Goal: Contribute content: Share content

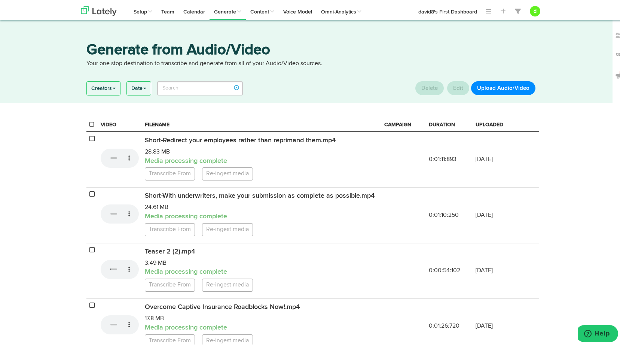
click at [499, 86] on button "Upload Audio/Video" at bounding box center [503, 87] width 64 height 14
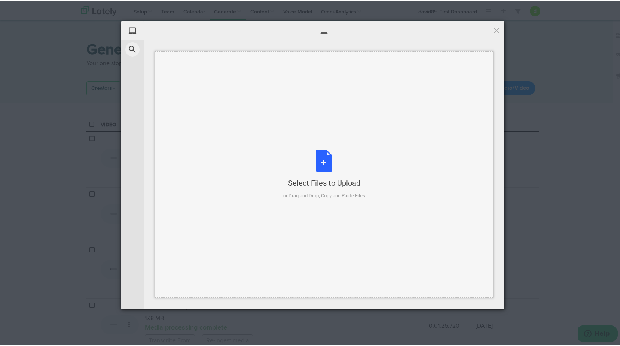
click at [331, 153] on div "Select Files to Upload or Drag and Drop, Copy and Paste Files" at bounding box center [324, 173] width 82 height 50
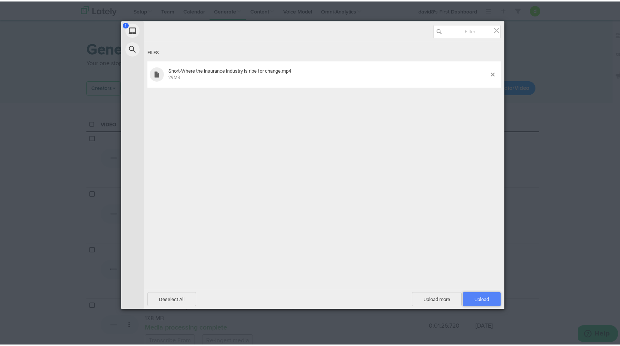
click at [480, 296] on span "Upload 1" at bounding box center [482, 298] width 15 height 6
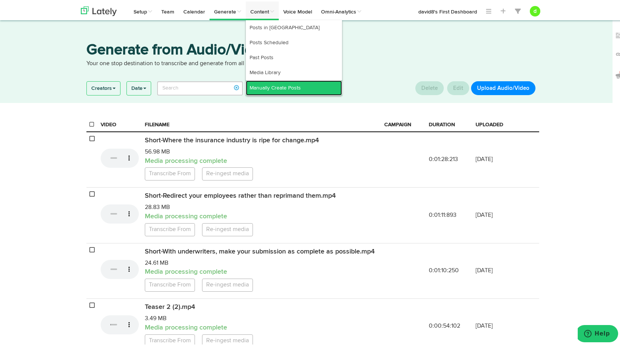
click at [280, 87] on link "Manually Create Posts" at bounding box center [294, 86] width 96 height 15
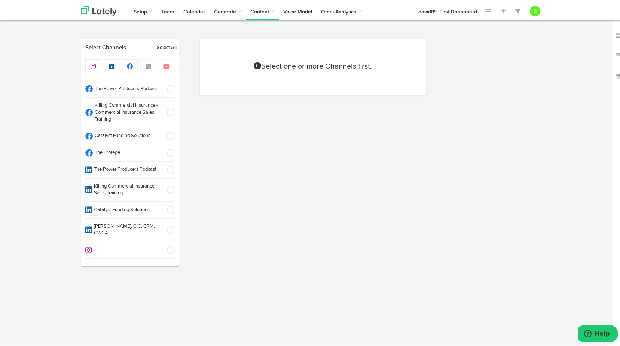
click at [165, 150] on span at bounding box center [168, 151] width 12 height 7
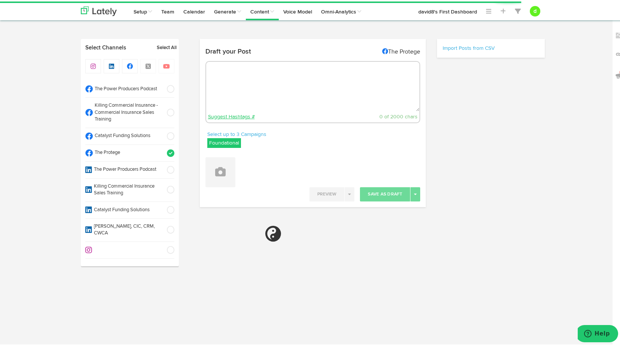
select select "11"
select select "20"
select select "PM"
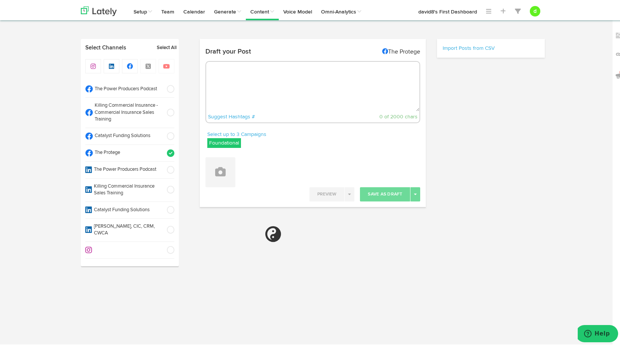
click at [229, 141] on label "Foundational" at bounding box center [224, 142] width 34 height 10
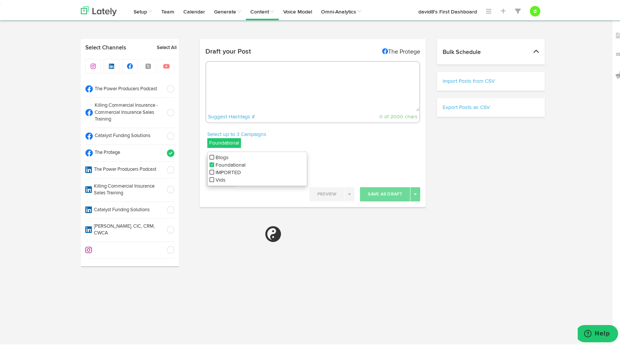
click at [210, 179] on icon at bounding box center [212, 178] width 4 height 5
select select "11"
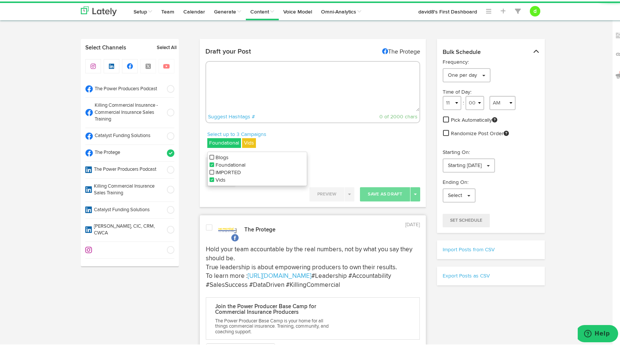
click at [210, 162] on icon at bounding box center [212, 163] width 4 height 5
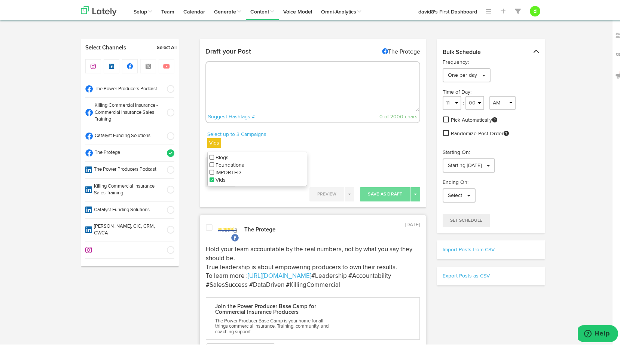
click at [392, 147] on div "Select up to 3 Campaigns Vids Blogs Foundational IMPORTED Vids" at bounding box center [313, 139] width 227 height 21
click at [215, 169] on icon at bounding box center [220, 170] width 10 height 10
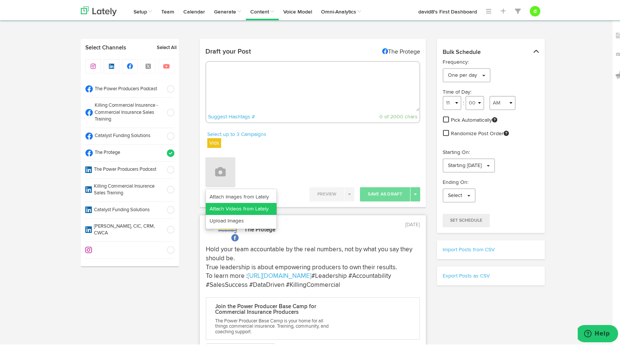
click at [243, 206] on link "Attach Videos from Lately" at bounding box center [241, 207] width 71 height 12
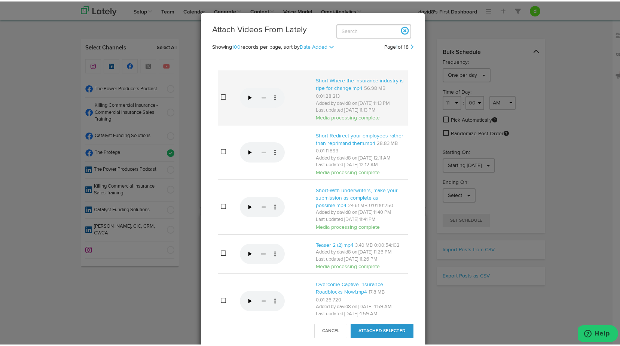
click at [221, 98] on icon at bounding box center [223, 95] width 5 height 6
click at [375, 331] on button "Attached Selected" at bounding box center [382, 329] width 63 height 14
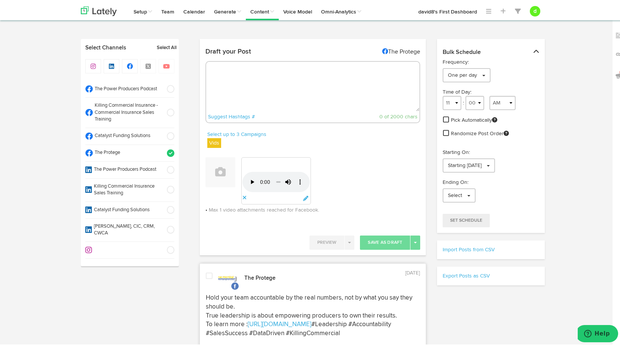
click at [250, 84] on textarea at bounding box center [313, 84] width 214 height 49
paste textarea ""Stop holding on to control—collaboration and new ideas are key to growing and …"
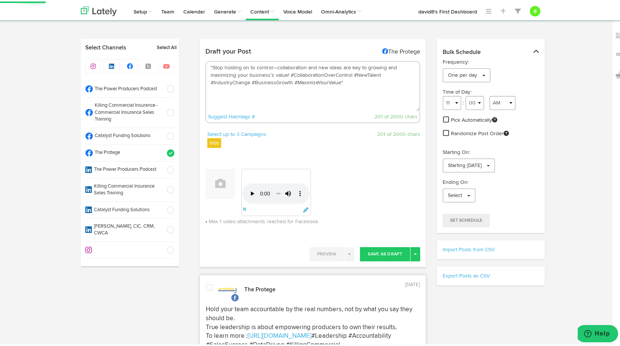
click at [209, 65] on textarea ""Stop holding on to control—collaboration and new ideas are key to growing and …" at bounding box center [313, 84] width 214 height 49
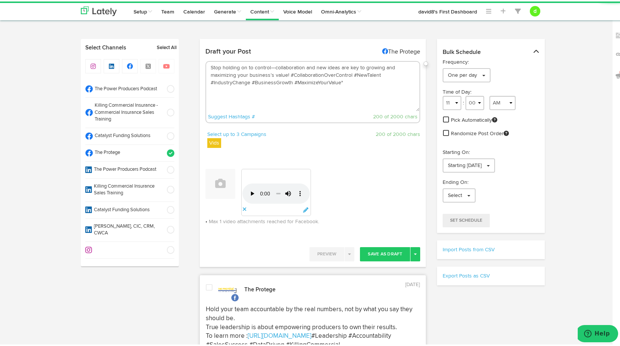
click at [341, 81] on textarea "Stop holding on to control—collaboration and new ideas are key to growing and m…" at bounding box center [313, 84] width 214 height 49
click at [286, 73] on textarea "Stop holding on to control—collaboration and new ideas are key to growing and m…" at bounding box center [313, 84] width 214 height 49
click at [244, 83] on textarea "Stop holding on to control—collaboration and new ideas are key to growing and m…" at bounding box center [313, 84] width 214 height 49
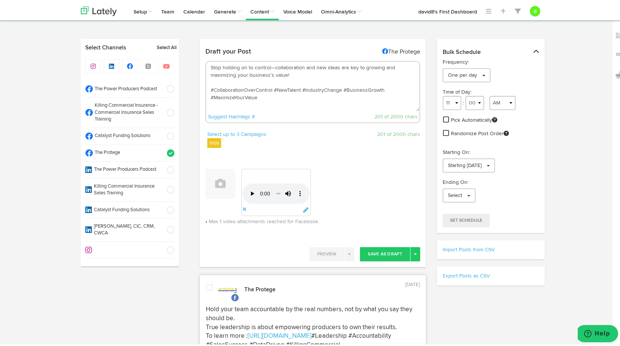
paste textarea "To learn more : [URL][DOMAIN_NAME]"
type textarea "Stop holding on to control—collaboration and new ideas are key to growing and m…"
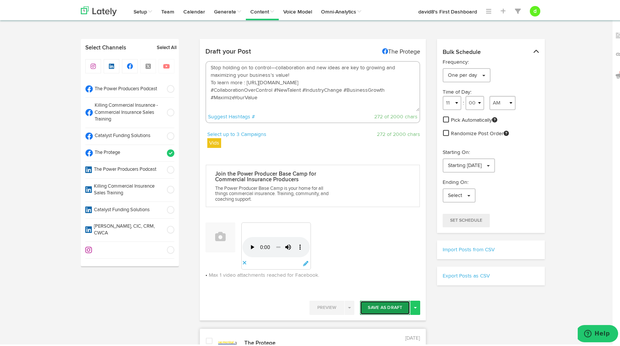
click at [390, 308] on button "Save As Draft" at bounding box center [385, 306] width 50 height 14
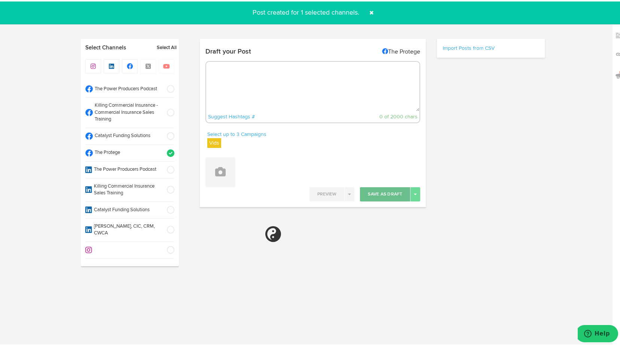
select select "11"
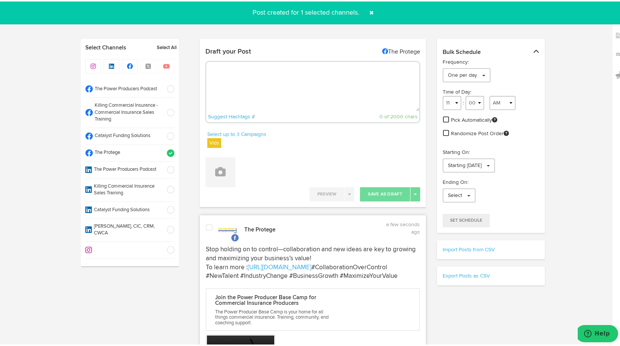
click at [206, 226] on span at bounding box center [209, 225] width 7 height 7
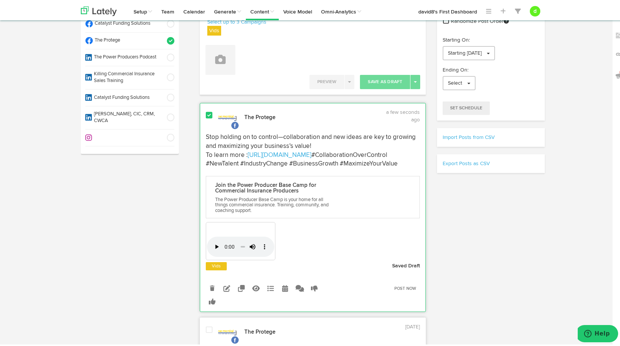
scroll to position [150, 0]
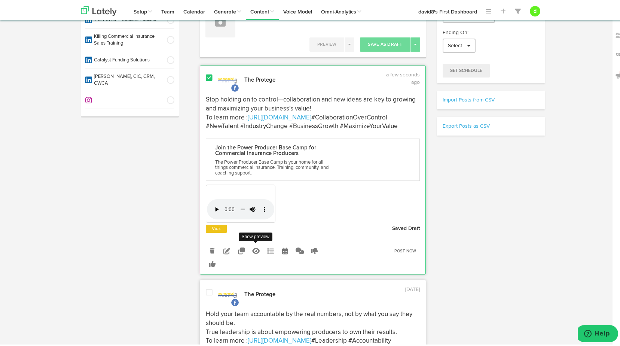
click at [256, 253] on icon at bounding box center [255, 249] width 7 height 7
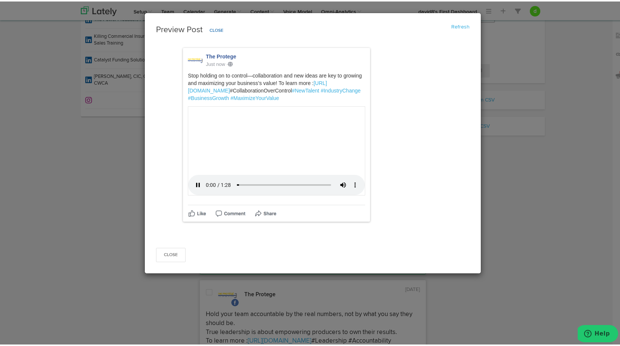
scroll to position [172, 0]
click at [168, 261] on button "Close" at bounding box center [171, 253] width 30 height 14
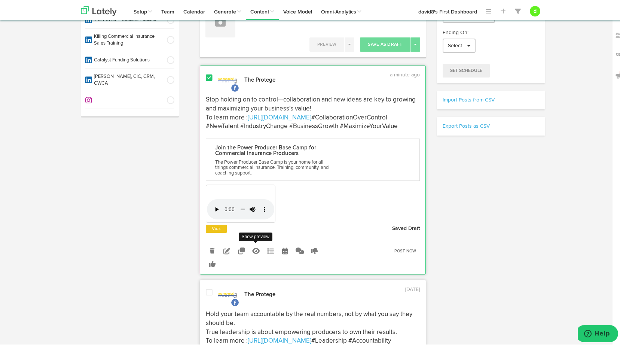
click at [254, 253] on icon at bounding box center [255, 249] width 7 height 7
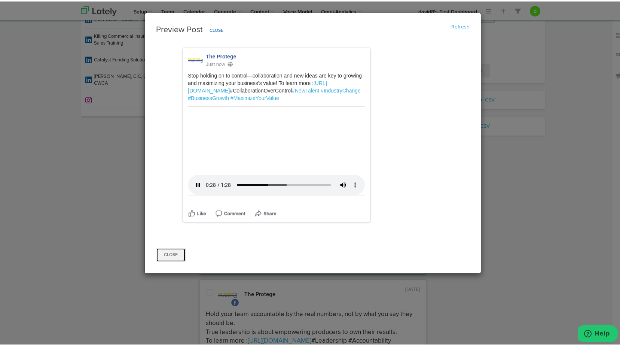
click at [164, 261] on button "Close" at bounding box center [171, 253] width 30 height 14
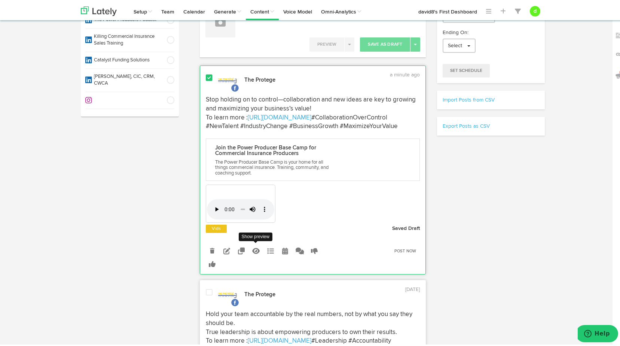
click at [252, 253] on icon at bounding box center [255, 249] width 7 height 7
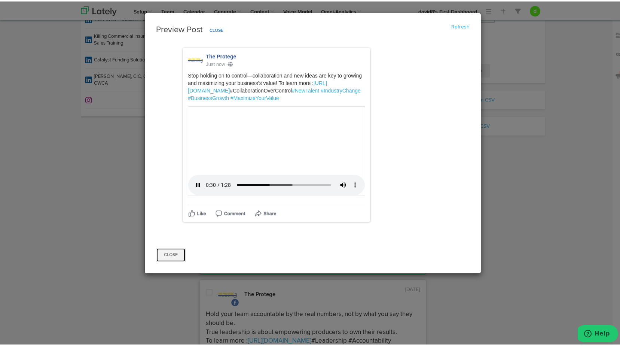
click at [171, 261] on button "Close" at bounding box center [171, 253] width 30 height 14
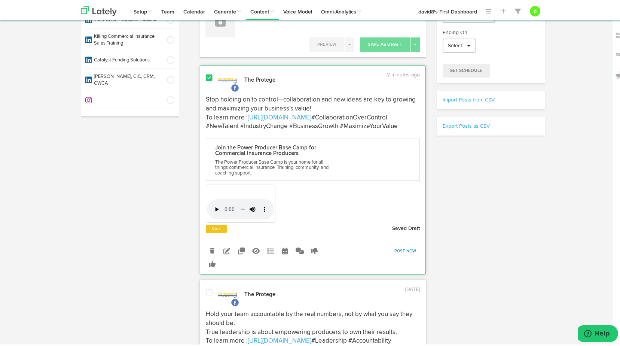
click at [411, 255] on link "Post Now" at bounding box center [406, 249] width 30 height 10
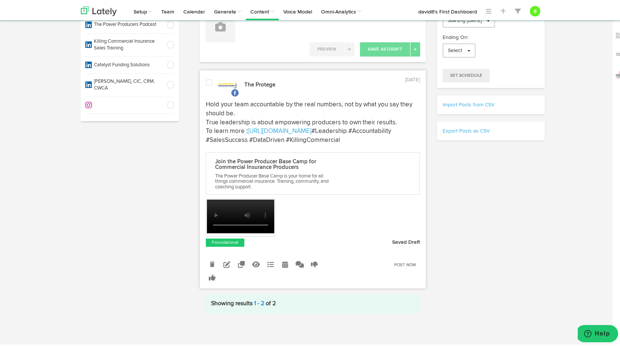
scroll to position [0, 0]
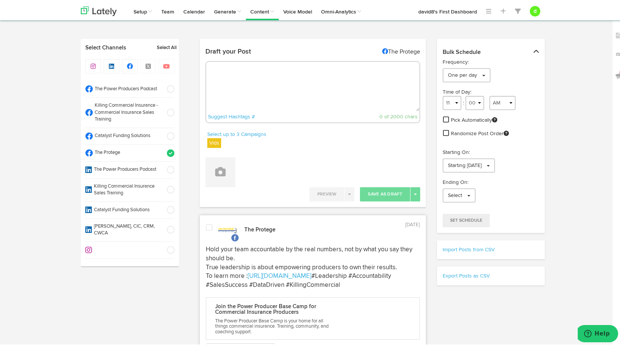
click at [169, 134] on span at bounding box center [168, 134] width 12 height 7
click at [170, 148] on span at bounding box center [168, 151] width 12 height 7
drag, startPoint x: 224, startPoint y: 101, endPoint x: 224, endPoint y: 95, distance: 6.4
click at [224, 101] on textarea at bounding box center [313, 84] width 214 height 49
paste textarea ""Q4 isn’t a [PERSON_NAME]—it’s about precision, planning, and executing with co…"
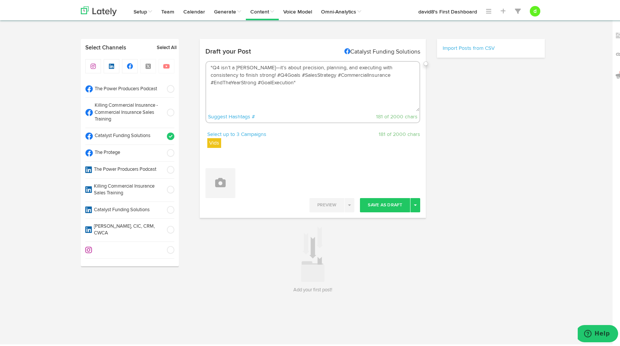
click at [239, 75] on textarea ""Q4 isn’t a [PERSON_NAME]—it’s about precision, planning, and executing with co…" at bounding box center [313, 84] width 214 height 49
click at [229, 81] on textarea ""Q4 isn’t a [PERSON_NAME]—it’s about precision, planning, and executing with co…" at bounding box center [313, 84] width 214 height 49
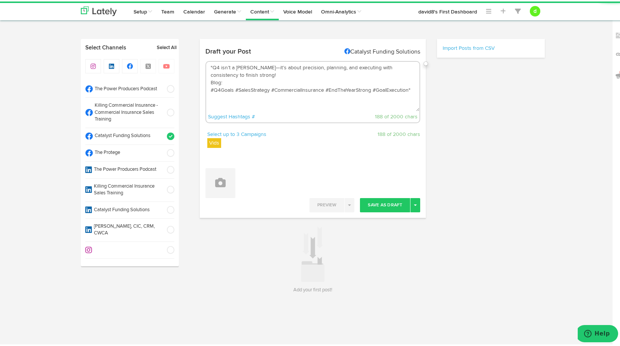
paste textarea "[URL][DOMAIN_NAME]"
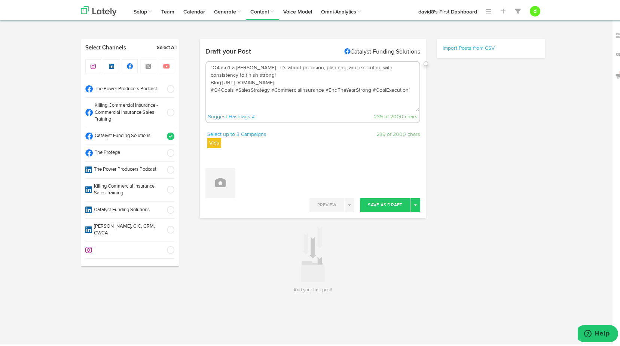
click at [210, 63] on textarea ""Q4 isn’t a [PERSON_NAME]—it’s about precision, planning, and executing with co…" at bounding box center [313, 84] width 214 height 49
click at [411, 90] on textarea "Q4 isn’t a [PERSON_NAME]—it’s about precision, planning, and executing with con…" at bounding box center [313, 84] width 214 height 49
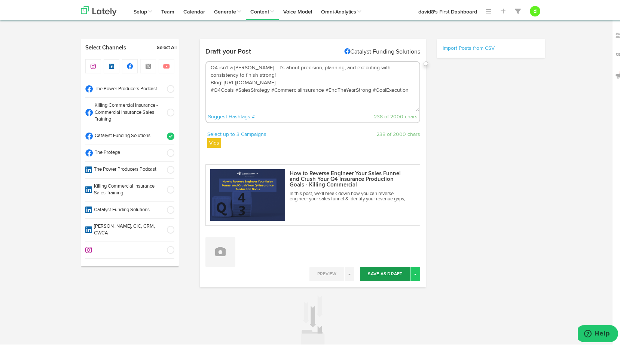
type textarea "Q4 isn’t a [PERSON_NAME]—it’s about precision, planning, and executing with con…"
click at [384, 276] on button "Save As Draft" at bounding box center [385, 272] width 50 height 14
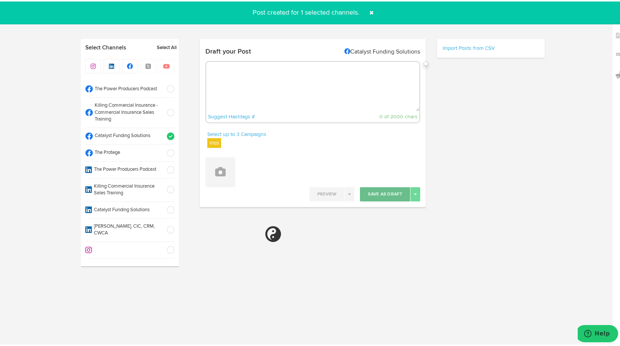
select select "11"
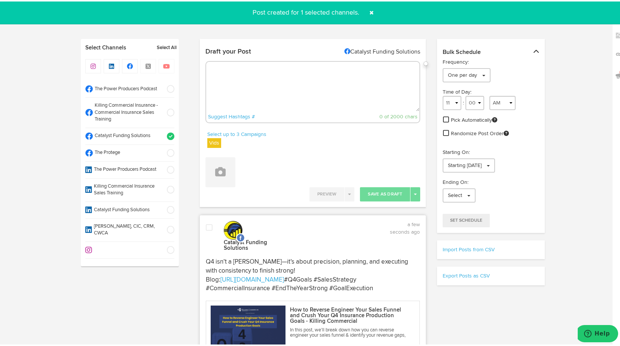
click at [206, 227] on span at bounding box center [209, 225] width 7 height 7
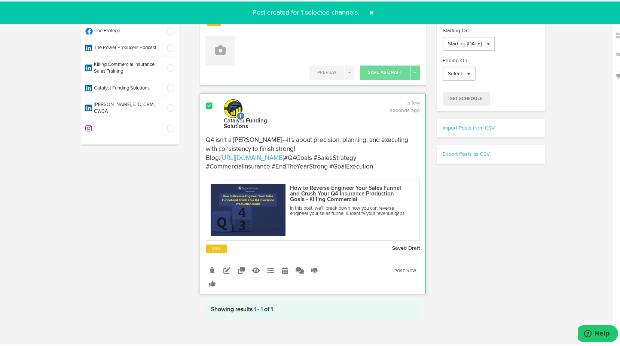
scroll to position [131, 0]
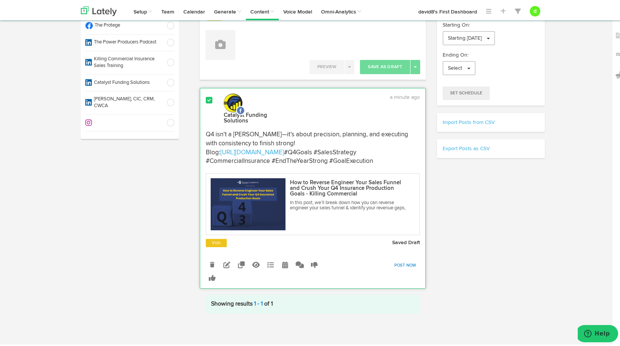
click at [402, 261] on link "Post Now" at bounding box center [406, 264] width 30 height 10
